Goal: Task Accomplishment & Management: Use online tool/utility

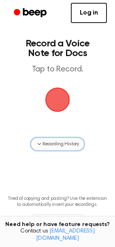
click at [66, 142] on span "Recording History" at bounding box center [60, 143] width 36 height 7
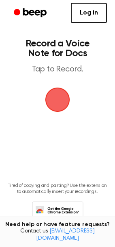
click at [60, 109] on span "button" at bounding box center [57, 100] width 30 height 30
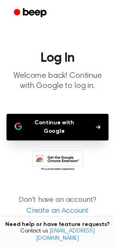
click at [86, 123] on button "Continue with Google" at bounding box center [57, 127] width 102 height 27
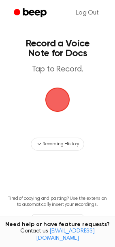
click at [55, 92] on span "button" at bounding box center [57, 99] width 35 height 35
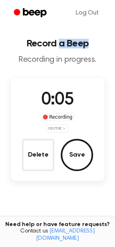
drag, startPoint x: 59, startPoint y: 30, endPoint x: 104, endPoint y: -7, distance: 58.7
click at [104, 0] on html "Log Out Record a Beep Recording in progress. 0:05 Recording no mic Delete Save …" at bounding box center [57, 157] width 115 height 315
